Goal: Task Accomplishment & Management: Manage account settings

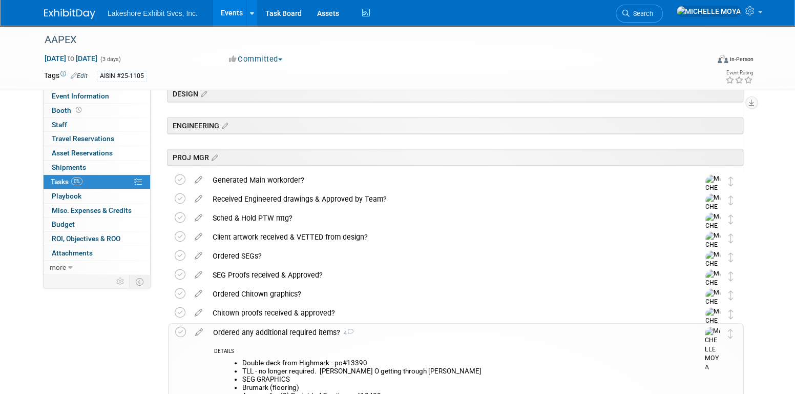
scroll to position [410, 0]
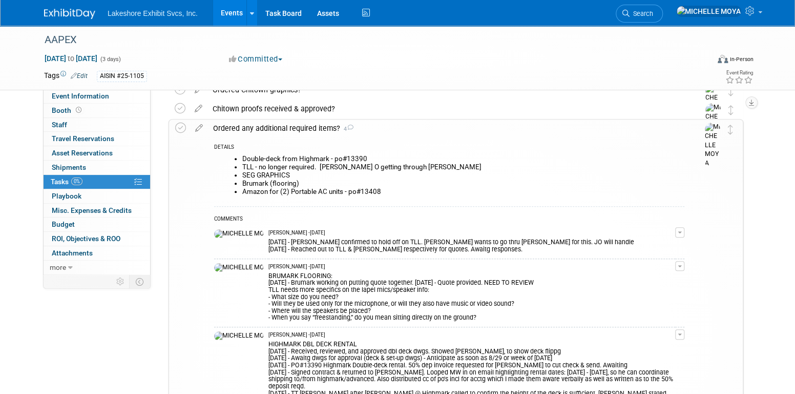
click at [119, 180] on link "0% Tasks 0%" at bounding box center [97, 182] width 107 height 14
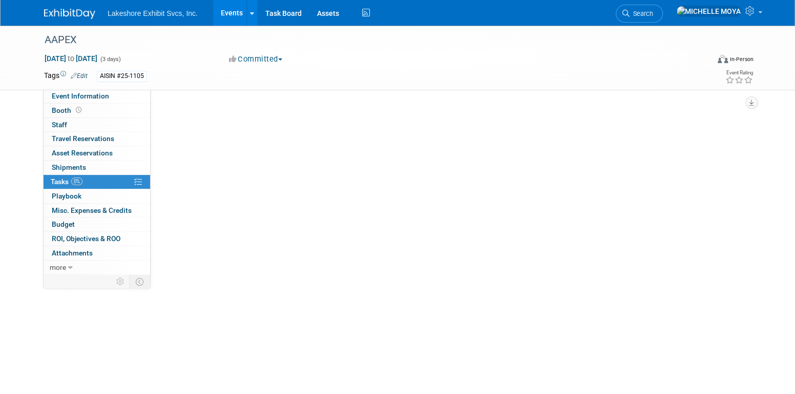
scroll to position [0, 0]
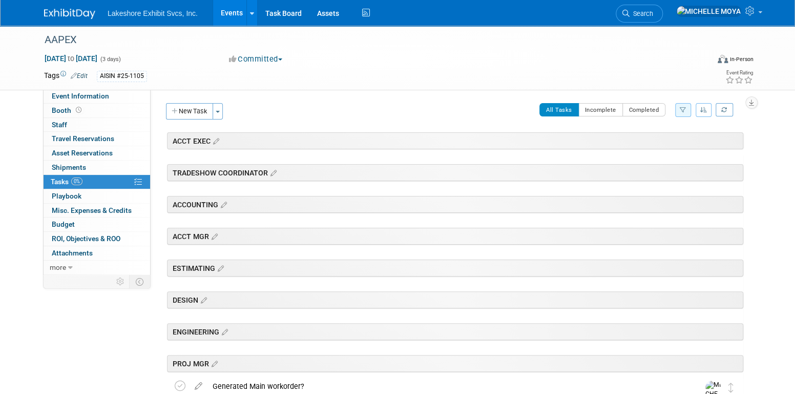
click at [231, 16] on link "Events" at bounding box center [231, 13] width 37 height 26
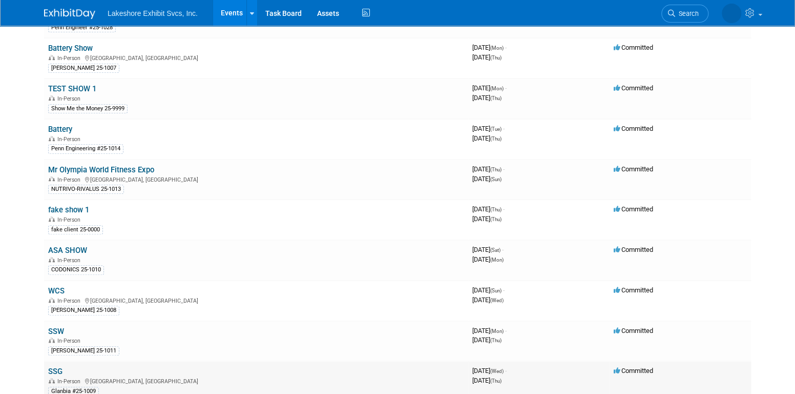
scroll to position [256, 0]
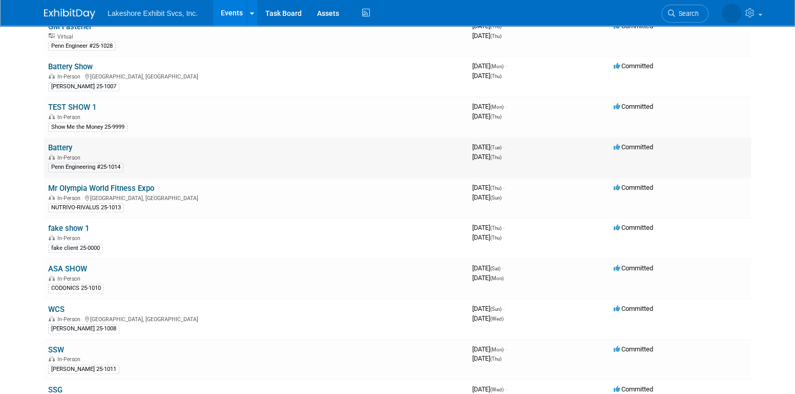
click at [63, 147] on link "Battery" at bounding box center [60, 147] width 24 height 9
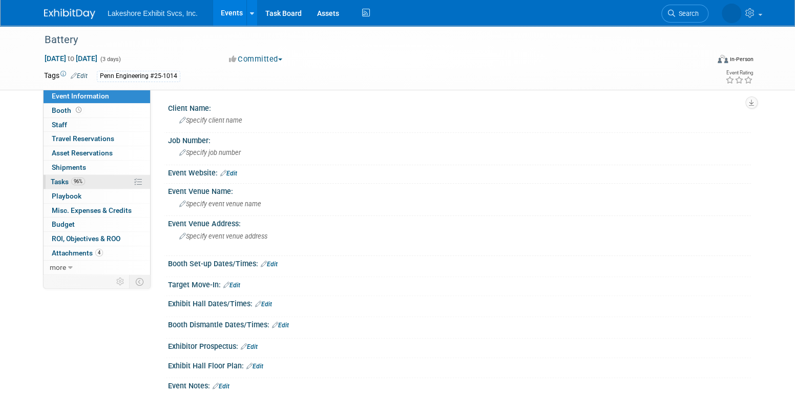
click at [98, 181] on link "96% Tasks 96%" at bounding box center [97, 182] width 107 height 14
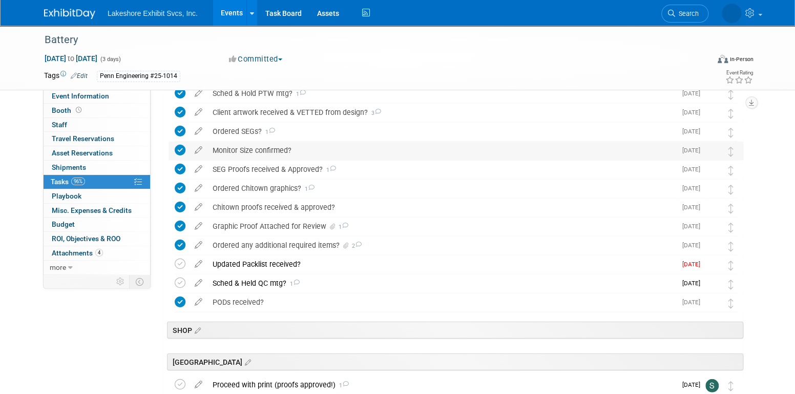
scroll to position [1486, 0]
click at [276, 244] on div "Ordered any additional required items? 2" at bounding box center [442, 245] width 469 height 17
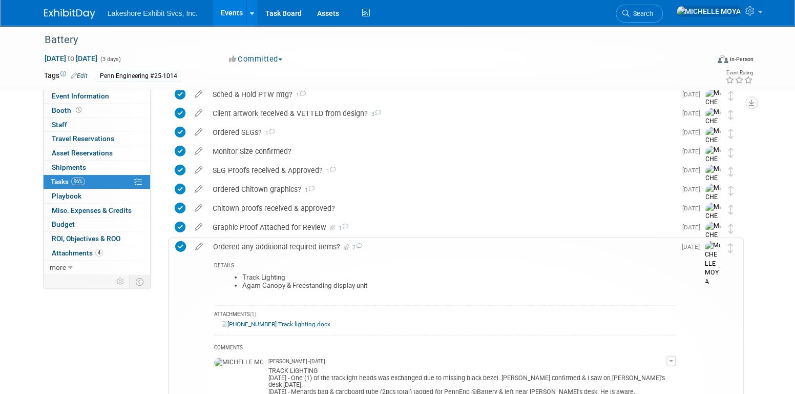
click at [277, 246] on div "Ordered any additional required items? 2" at bounding box center [442, 246] width 468 height 17
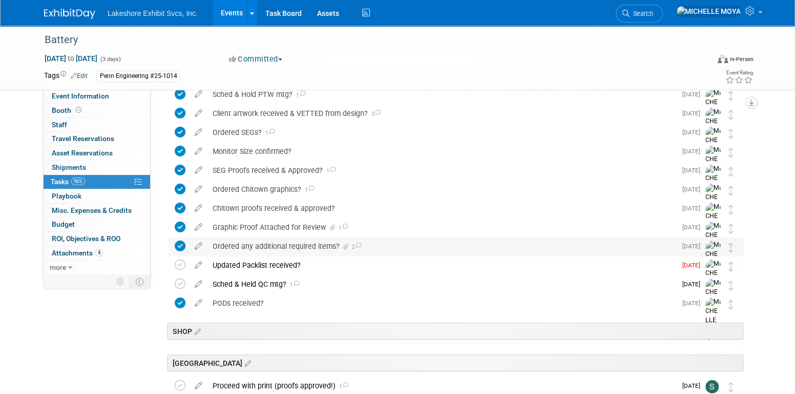
click at [277, 246] on div "Ordered any additional required items? 2" at bounding box center [442, 245] width 469 height 17
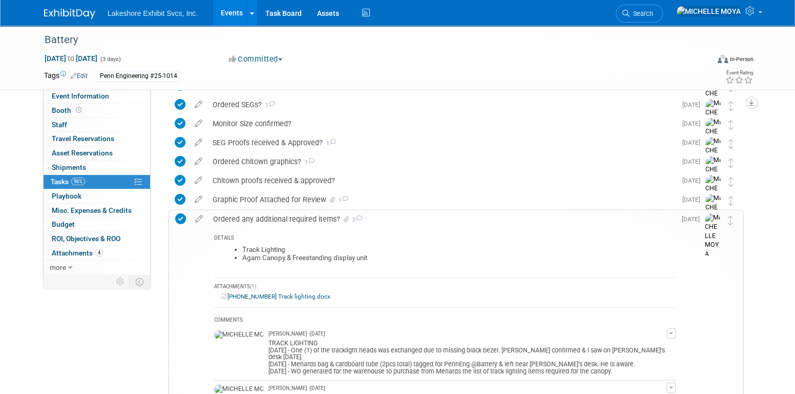
scroll to position [1538, 0]
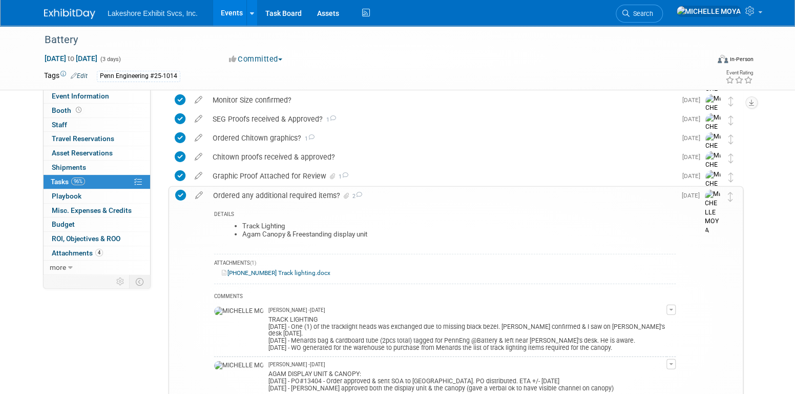
click at [287, 195] on div "Ordered any additional required items? 2" at bounding box center [442, 195] width 468 height 17
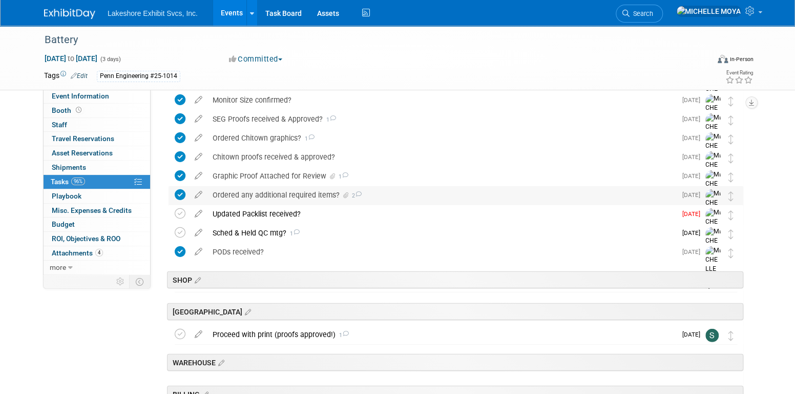
click at [281, 196] on div "Ordered any additional required items? 2" at bounding box center [442, 194] width 469 height 17
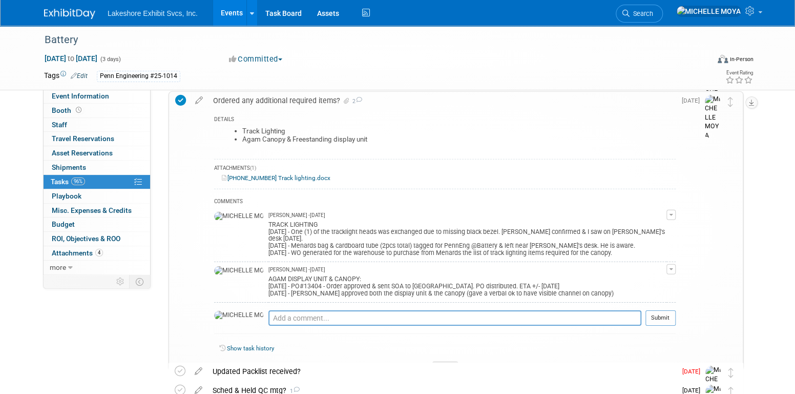
scroll to position [1640, 0]
